Goal: Use online tool/utility: Utilize a website feature to perform a specific function

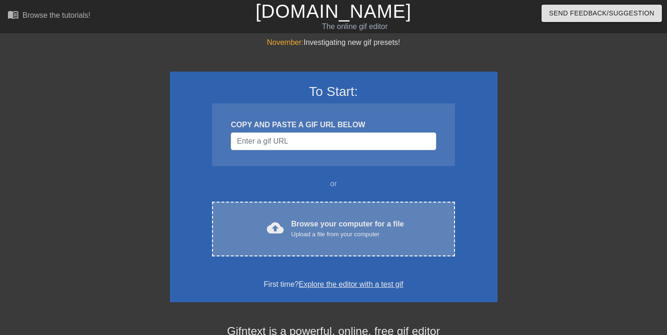
click at [295, 224] on div "Browse your computer for a file Upload a file from your computer" at bounding box center [347, 229] width 113 height 21
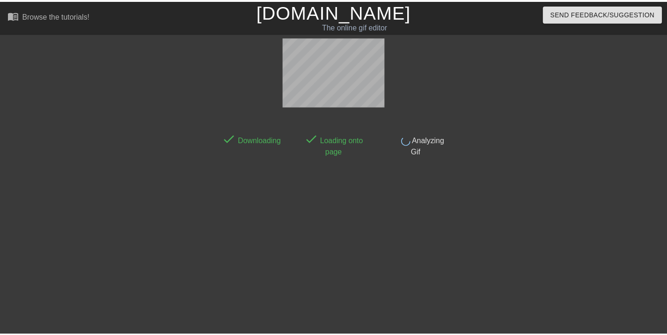
scroll to position [23, 0]
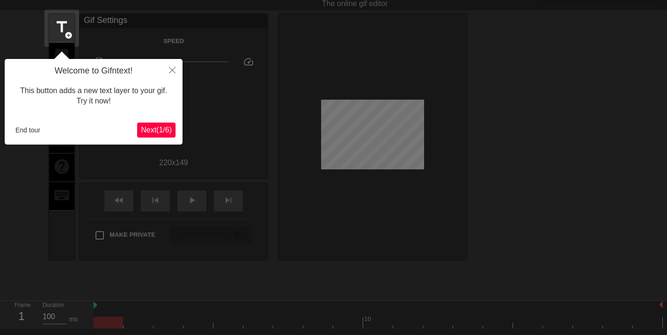
click at [150, 129] on span "Next ( 1 / 6 )" at bounding box center [156, 130] width 31 height 8
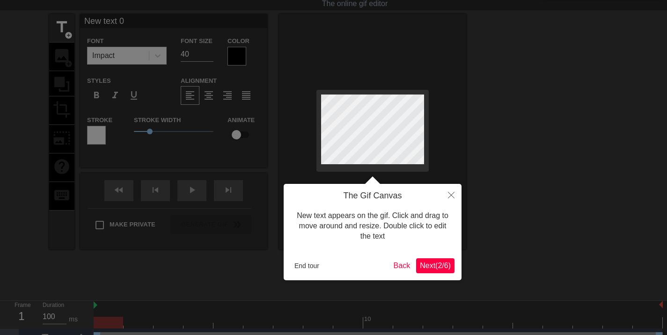
scroll to position [0, 0]
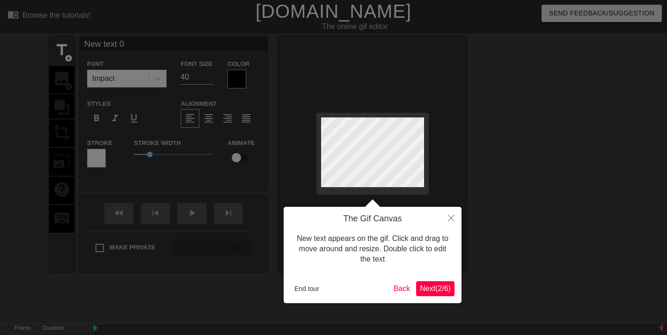
click at [436, 286] on span "Next ( 2 / 6 )" at bounding box center [435, 289] width 31 height 8
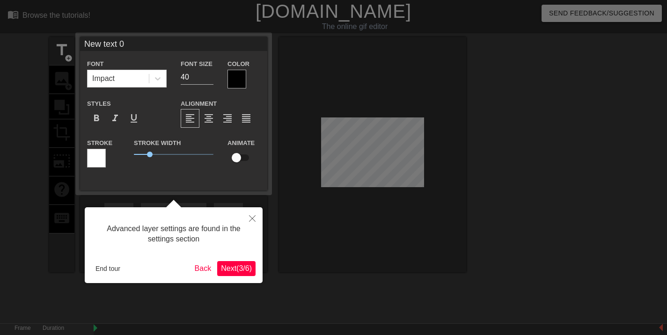
scroll to position [23, 0]
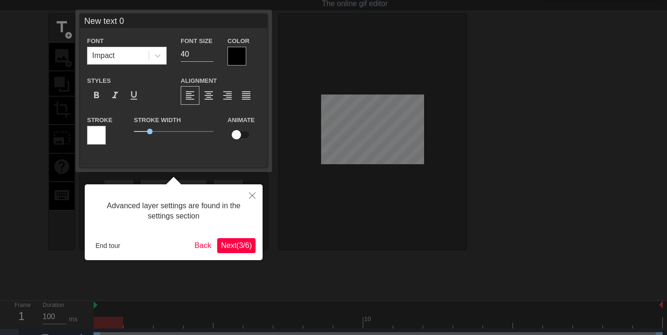
click at [233, 251] on button "Next ( 3 / 6 )" at bounding box center [236, 245] width 38 height 15
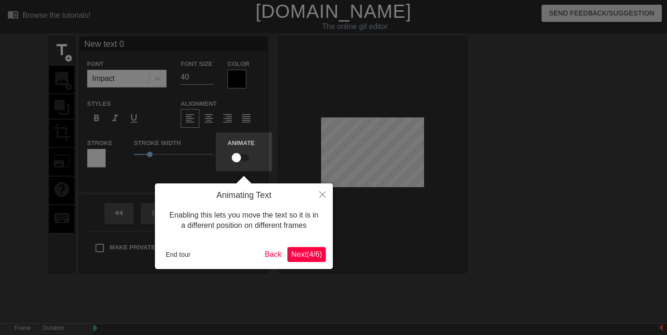
click at [296, 250] on span "Next ( 4 / 6 )" at bounding box center [306, 254] width 31 height 8
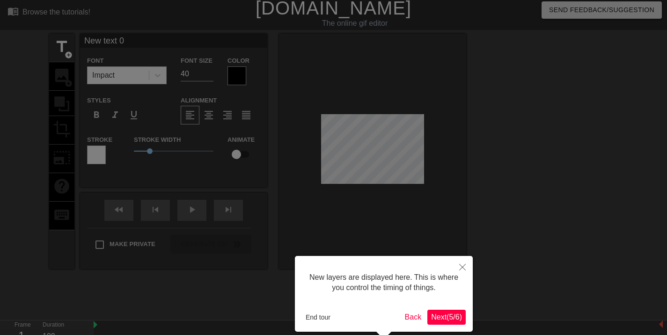
scroll to position [46, 0]
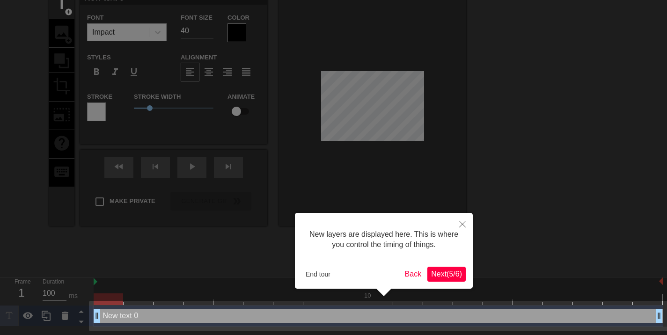
click at [432, 274] on span "Next ( 5 / 6 )" at bounding box center [446, 274] width 31 height 8
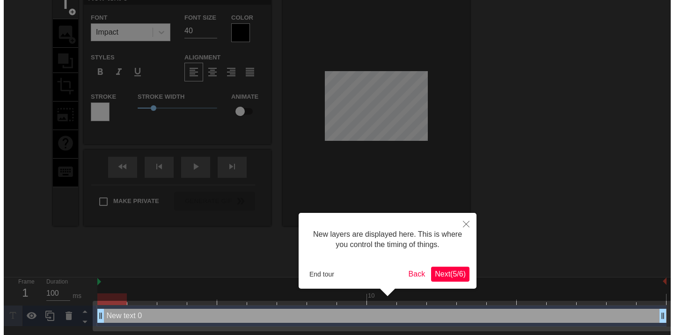
scroll to position [0, 0]
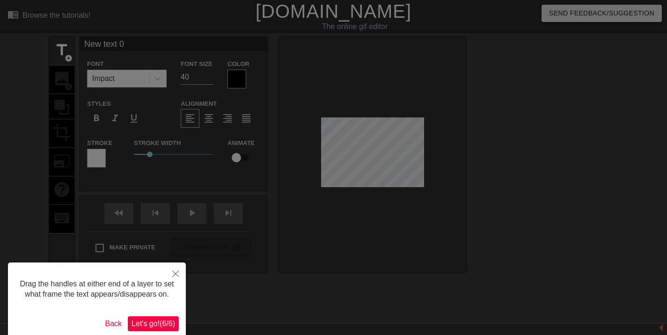
click at [161, 317] on button "Let's go! ( 6 / 6 )" at bounding box center [153, 323] width 51 height 15
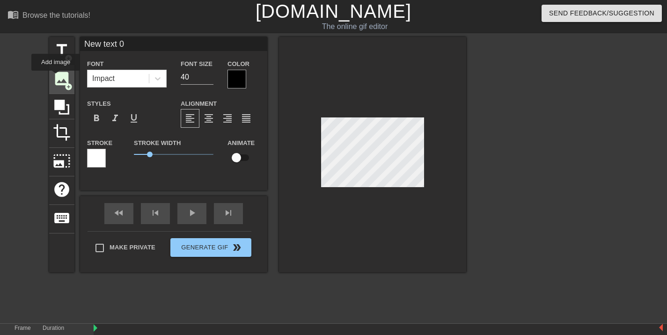
click at [56, 77] on span "image" at bounding box center [62, 79] width 18 height 18
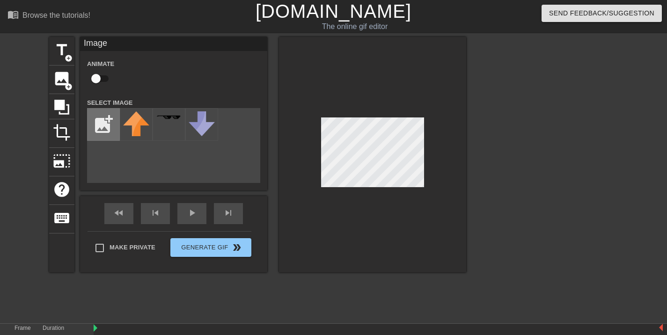
click at [107, 129] on input "file" at bounding box center [104, 125] width 32 height 32
click at [59, 76] on span "image" at bounding box center [62, 79] width 18 height 18
click at [98, 118] on input "file" at bounding box center [104, 125] width 32 height 32
type input "C:\fakepath\284-2846951_philadelphia-eagles-team-logo-philadelphia-eagles-logo-…"
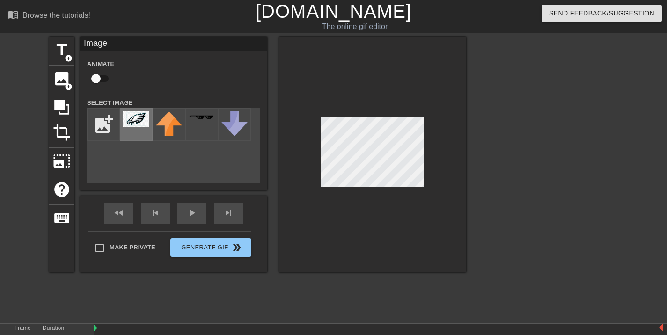
click at [141, 124] on img at bounding box center [136, 118] width 26 height 15
click at [450, 157] on div at bounding box center [372, 154] width 187 height 235
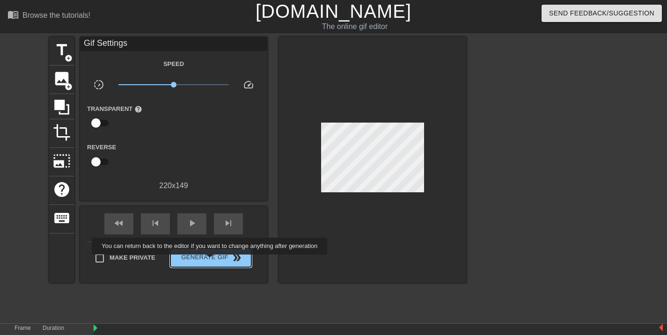
click at [212, 252] on span "Generate Gif double_arrow" at bounding box center [210, 257] width 73 height 11
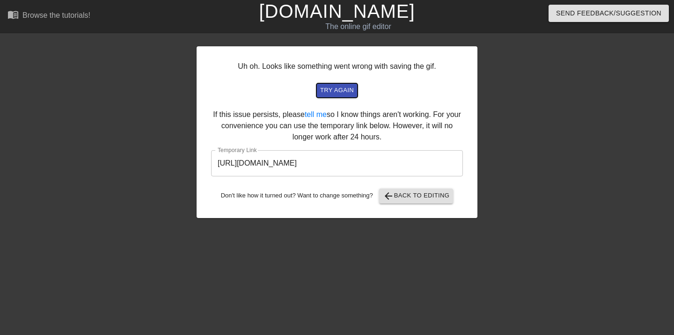
click at [337, 90] on span "try again" at bounding box center [337, 90] width 34 height 11
click at [448, 200] on span "arrow_back Back to Editing" at bounding box center [416, 195] width 67 height 11
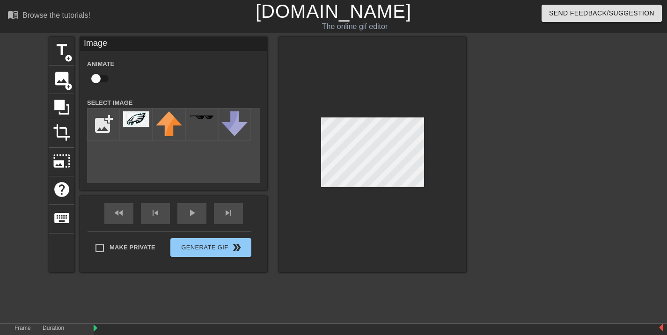
click at [434, 184] on div at bounding box center [372, 154] width 187 height 235
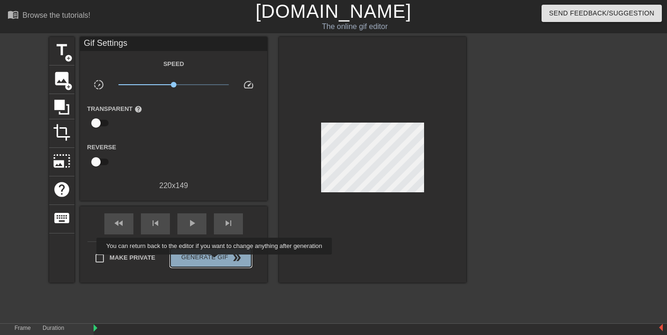
click at [215, 261] on span "Generate Gif double_arrow" at bounding box center [210, 257] width 73 height 11
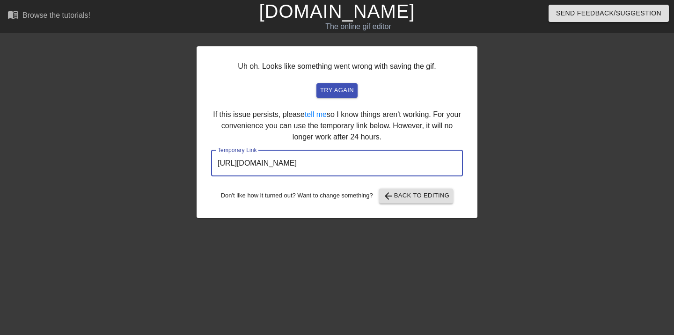
click at [279, 163] on input "[URL][DOMAIN_NAME]" at bounding box center [337, 163] width 252 height 26
